Goal: Navigation & Orientation: Find specific page/section

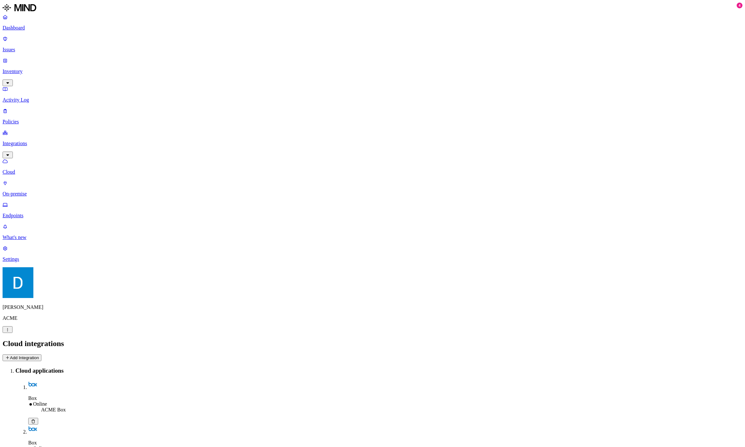
click at [38, 202] on link "Endpoints" at bounding box center [373, 210] width 740 height 17
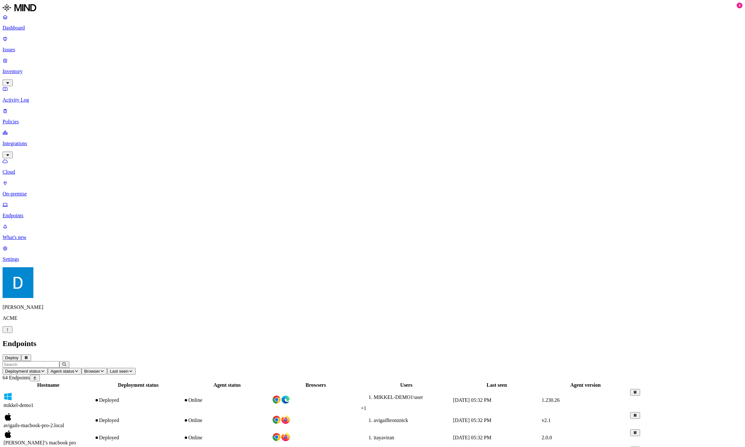
click at [306, 340] on h2 "Endpoints" at bounding box center [373, 344] width 740 height 9
click at [448, 361] on header "Deployment status Agent status Browser Last seen 64 Endpoints" at bounding box center [373, 371] width 740 height 20
